Goal: Learn about a topic

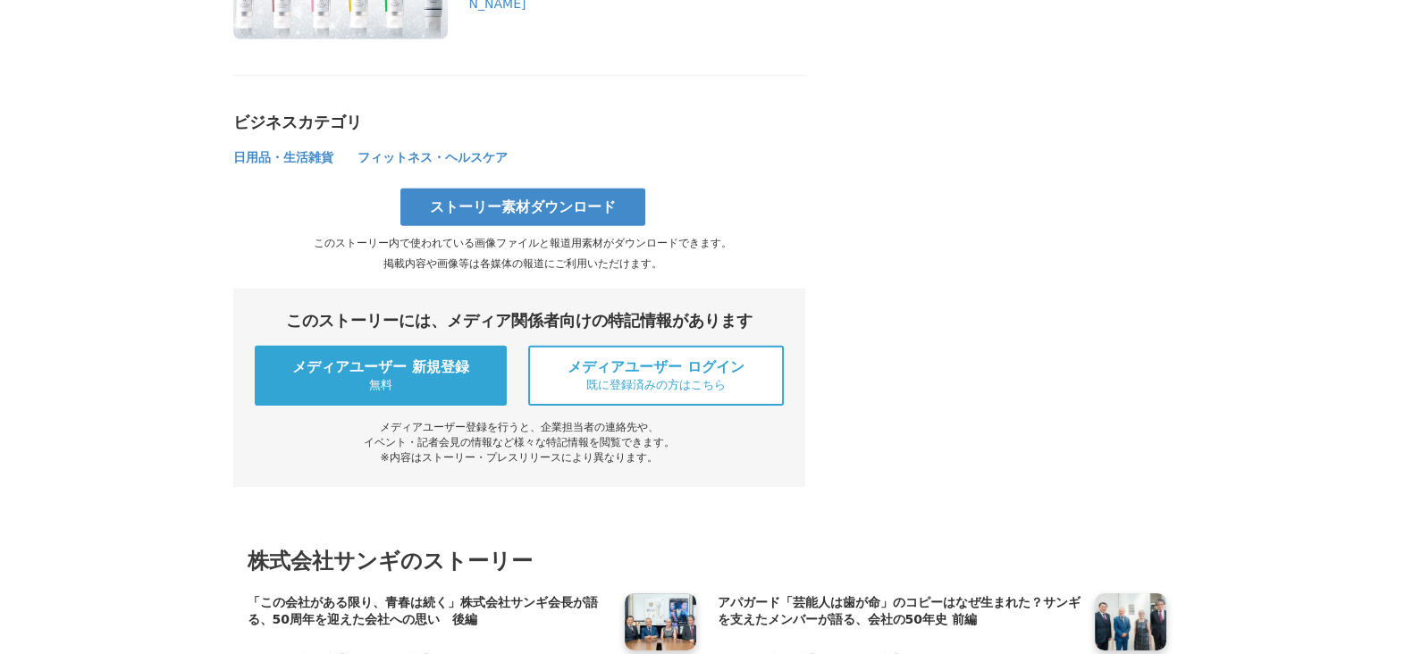
scroll to position [6477, 0]
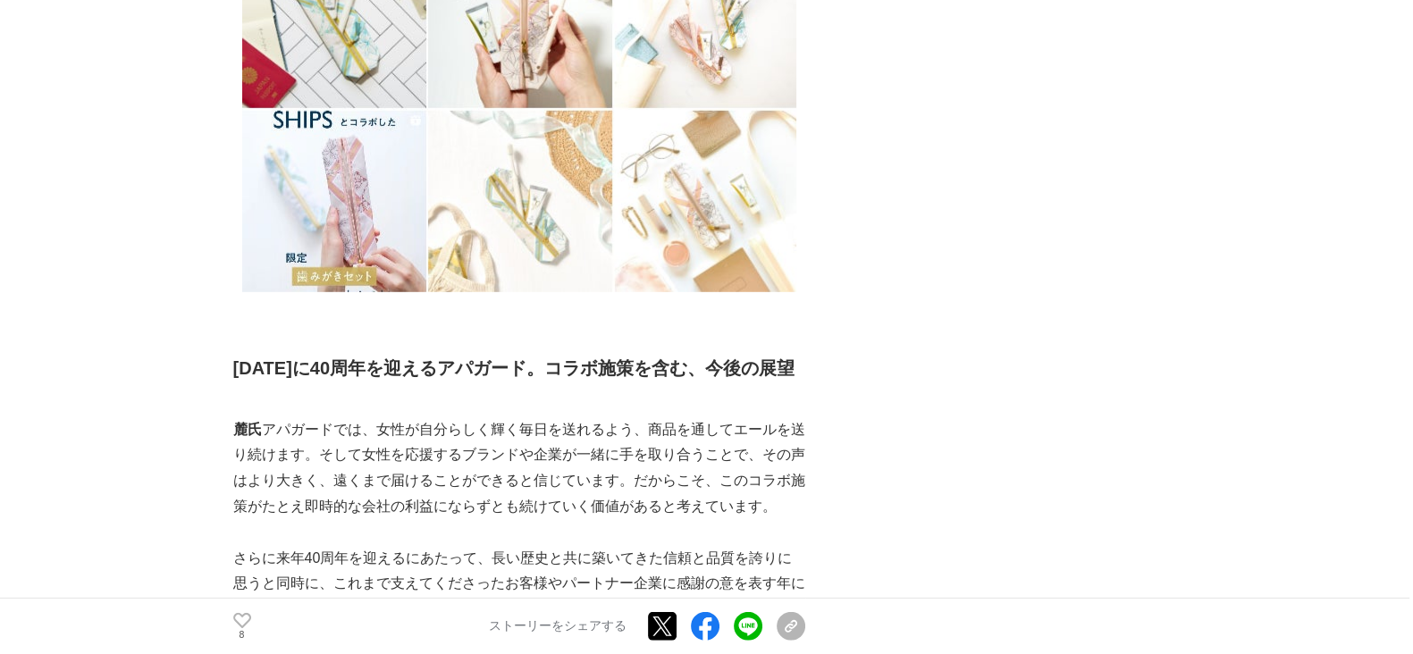
scroll to position [6916, 0]
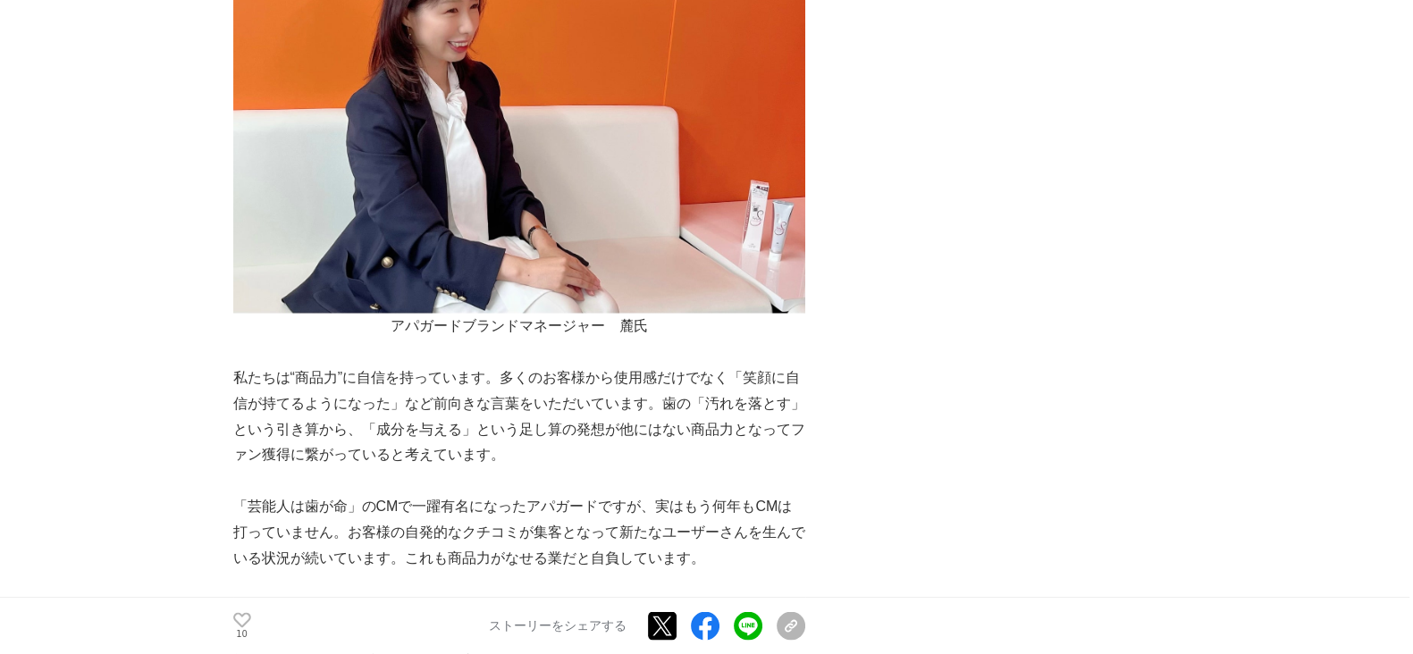
scroll to position [6442, 0]
